Goal: Task Accomplishment & Management: Manage account settings

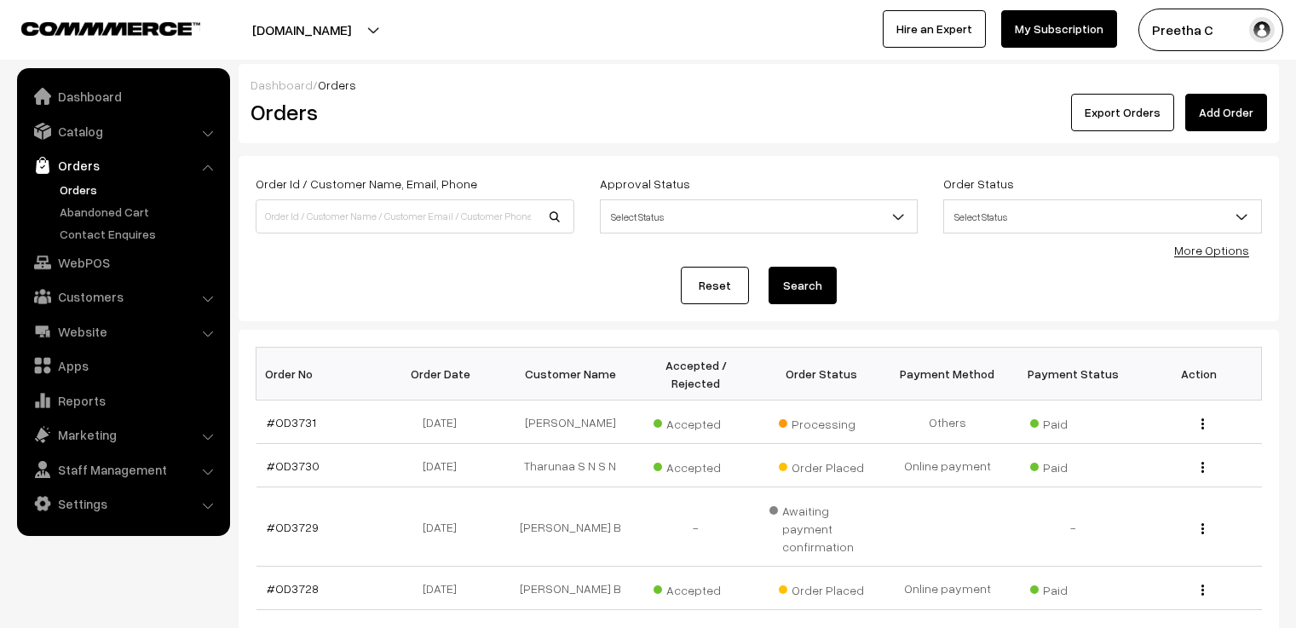
scroll to position [85, 0]
click at [124, 123] on link "Catalog" at bounding box center [122, 131] width 203 height 31
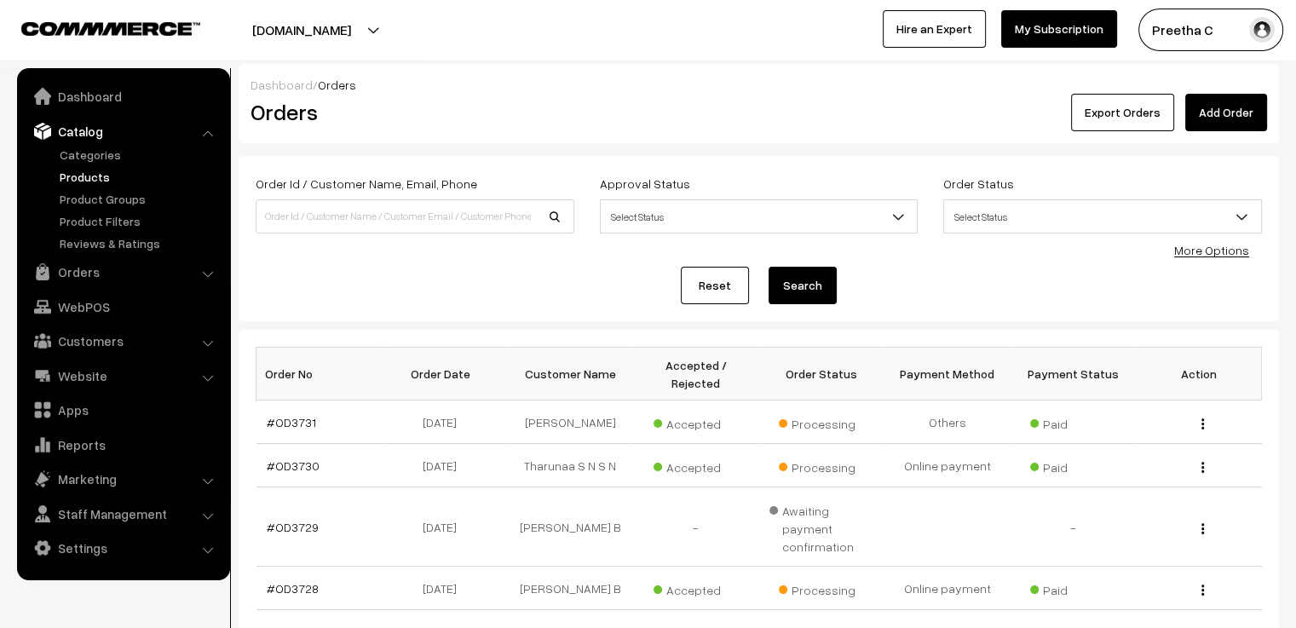
click at [106, 176] on link "Products" at bounding box center [139, 177] width 169 height 18
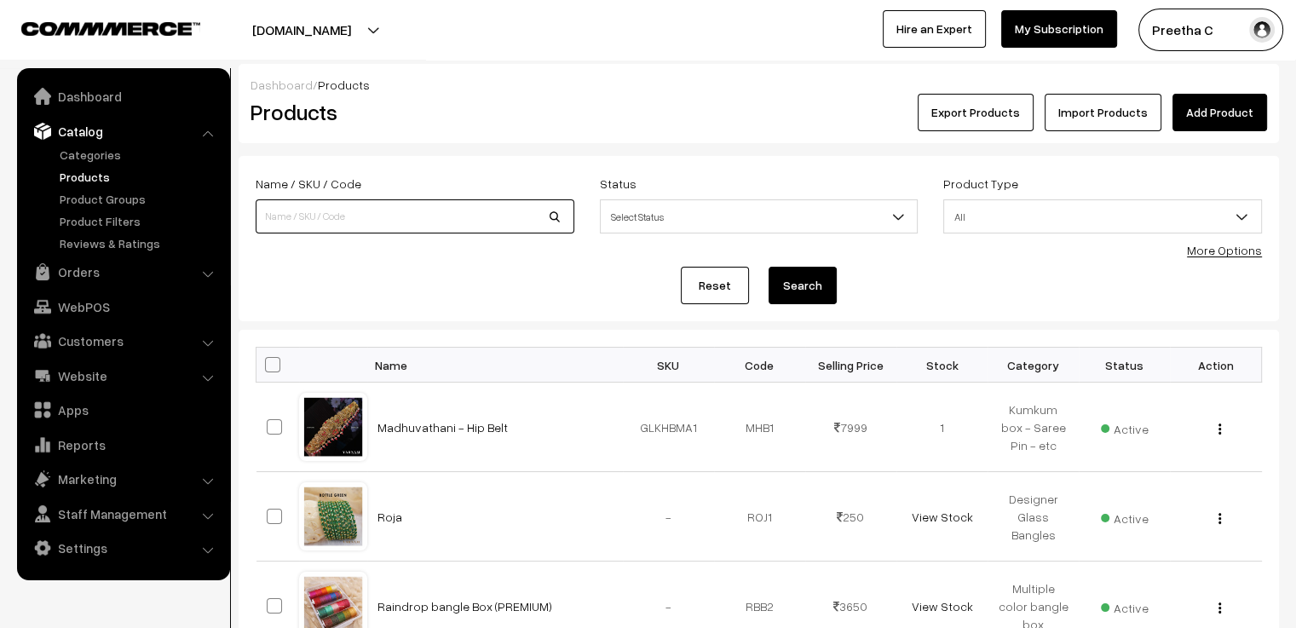
click at [328, 216] on input at bounding box center [415, 216] width 319 height 34
type input "chivra"
click at [769, 267] on button "Search" at bounding box center [803, 285] width 68 height 37
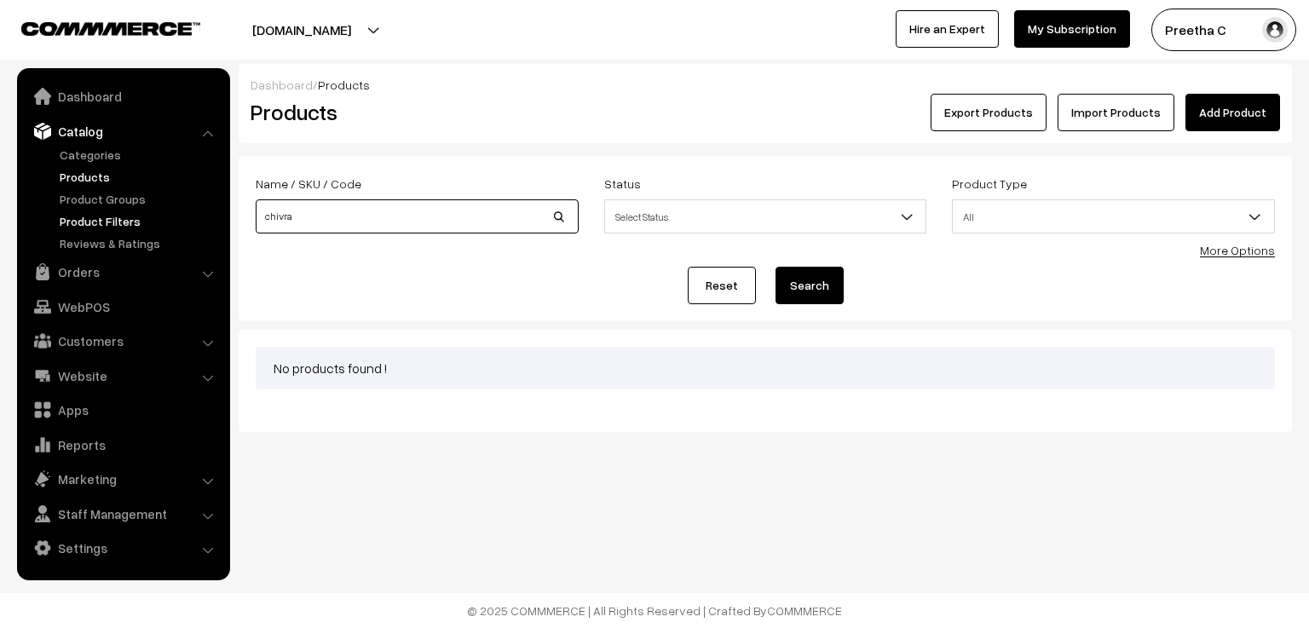
drag, startPoint x: 355, startPoint y: 216, endPoint x: 202, endPoint y: 219, distance: 153.4
click at [202, 219] on body "Thank you for showing interest. Our team will call you shortly. Close varnambya…" at bounding box center [654, 314] width 1309 height 628
type input "[PERSON_NAME]"
click at [775, 267] on button "Search" at bounding box center [809, 285] width 68 height 37
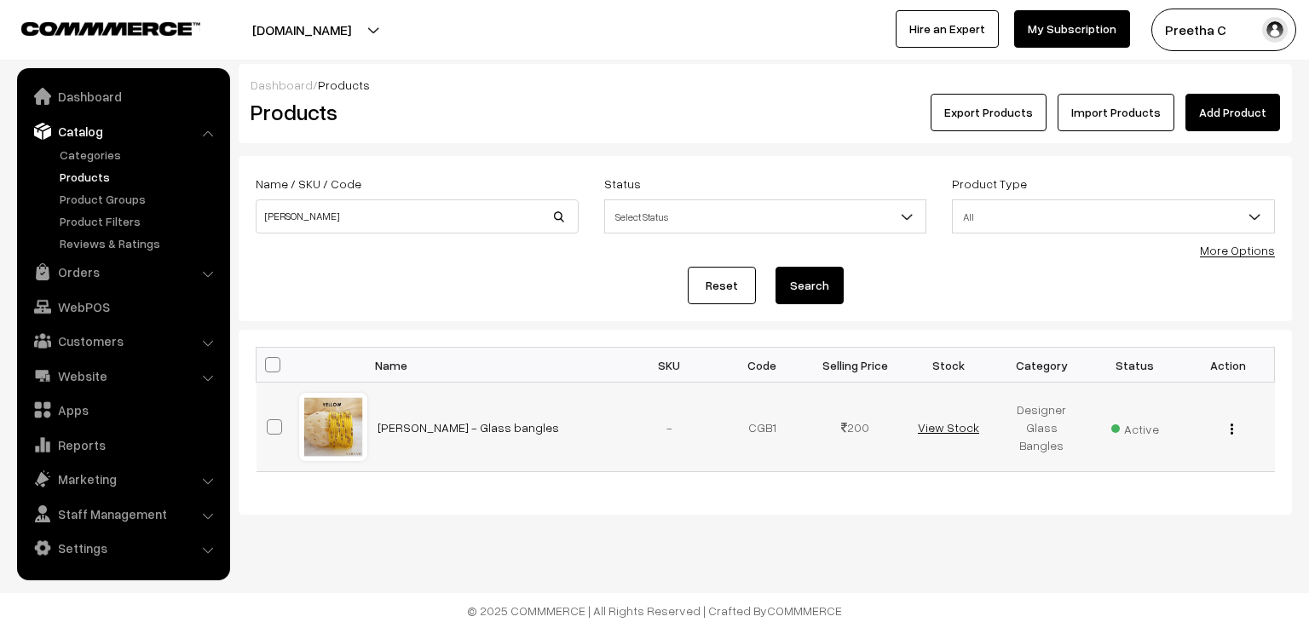
click at [935, 429] on link "View Stock" at bounding box center [948, 427] width 61 height 14
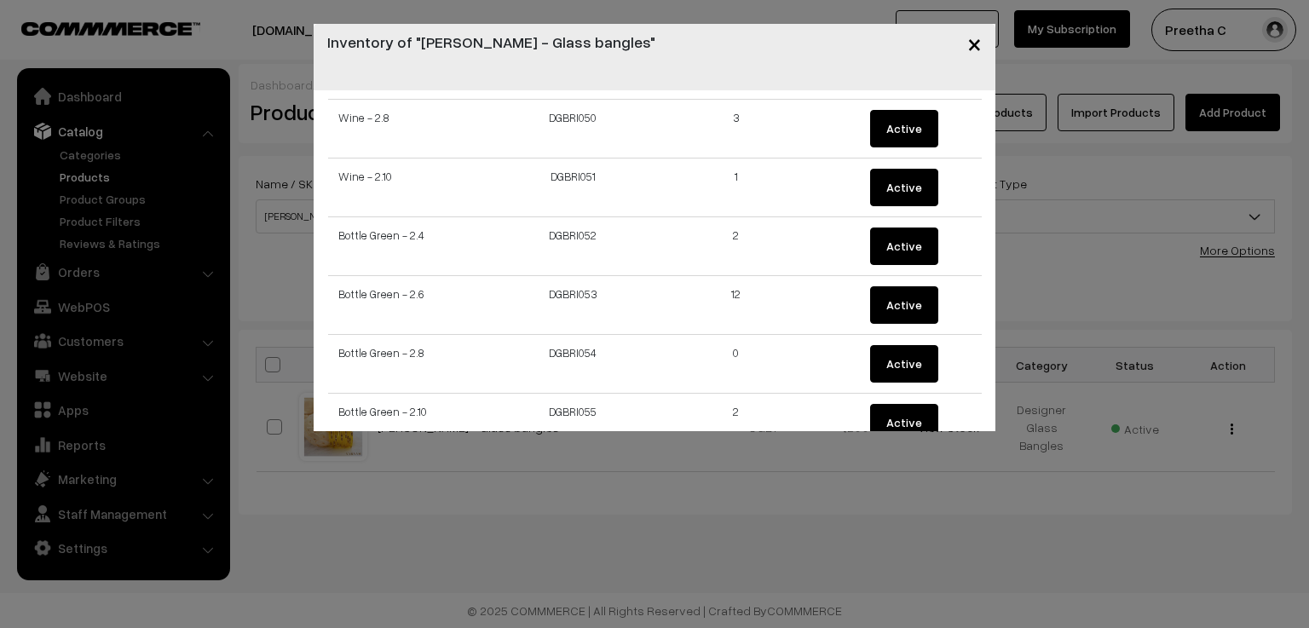
scroll to position [3002, 0]
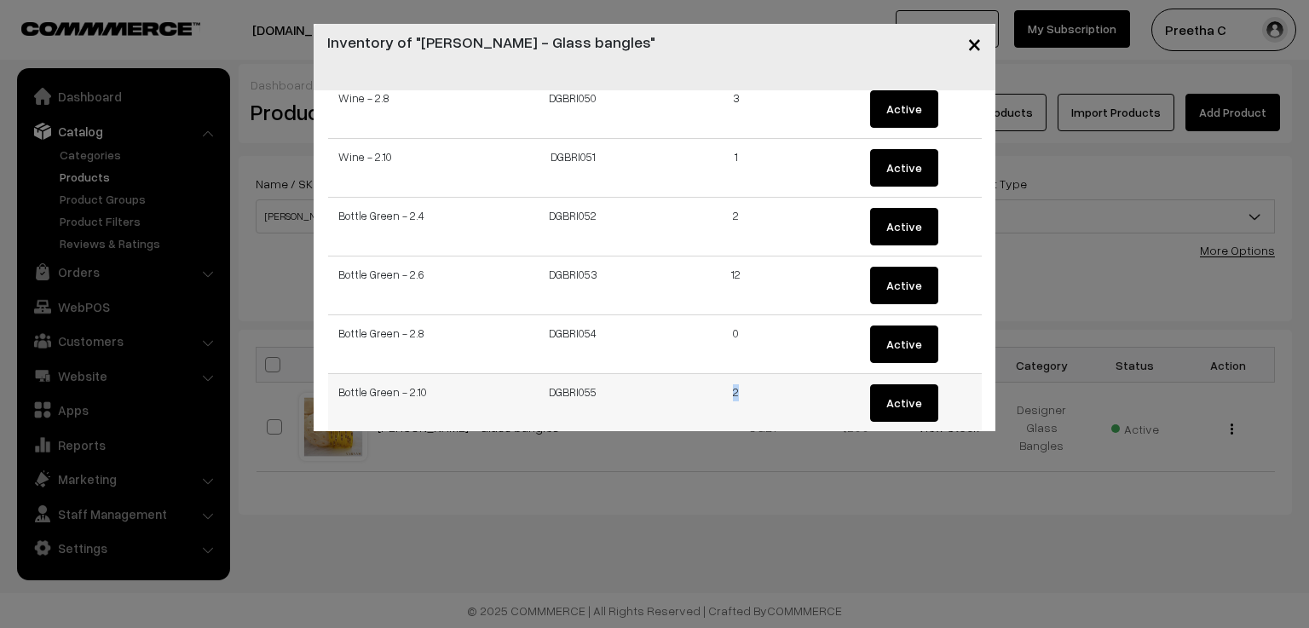
drag, startPoint x: 732, startPoint y: 367, endPoint x: 709, endPoint y: 365, distance: 23.1
click at [709, 374] on td "2" at bounding box center [736, 403] width 164 height 59
click at [976, 43] on span "×" at bounding box center [974, 43] width 14 height 32
